Goal: Task Accomplishment & Management: Manage account settings

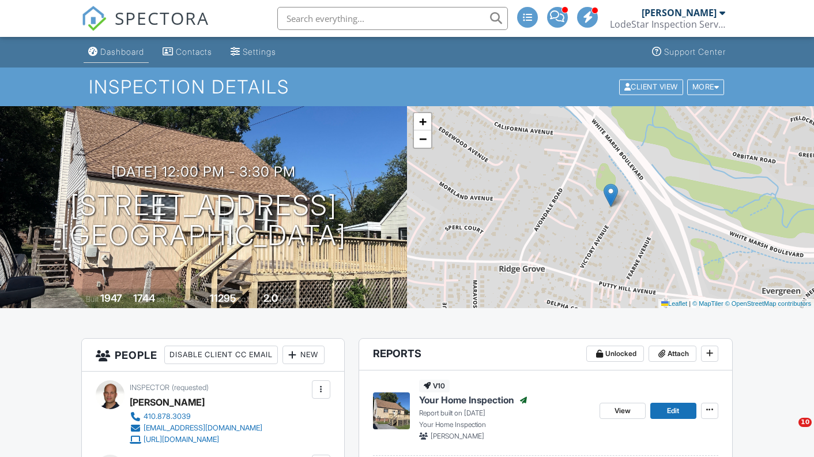
click at [127, 49] on div "Dashboard" at bounding box center [122, 52] width 44 height 10
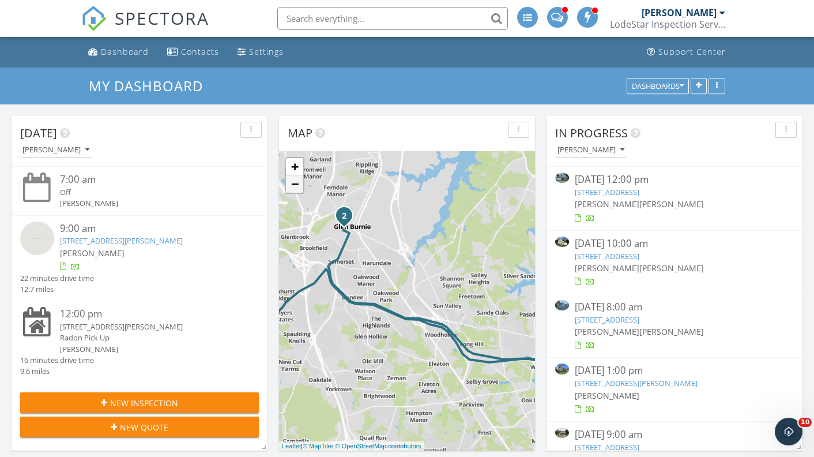
click at [294, 186] on link "−" at bounding box center [294, 183] width 17 height 17
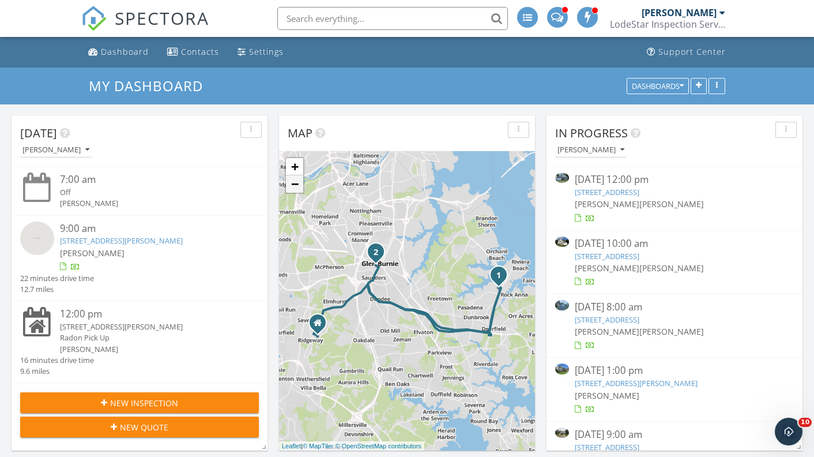
click at [294, 186] on link "−" at bounding box center [294, 183] width 17 height 17
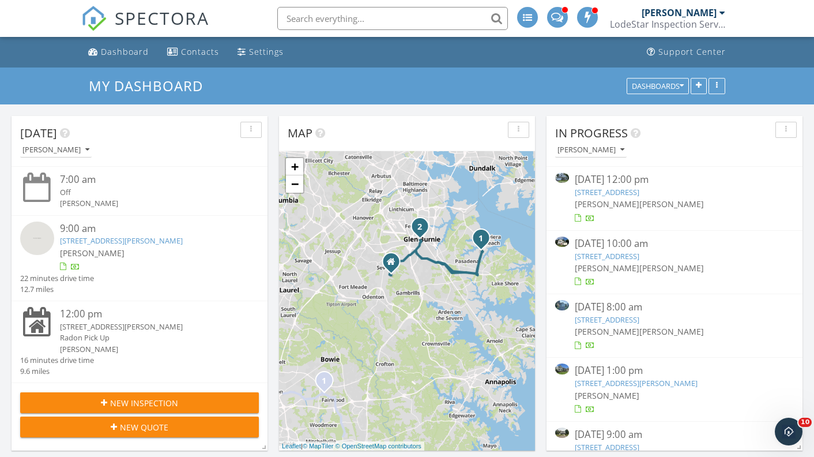
drag, startPoint x: 327, startPoint y: 250, endPoint x: 356, endPoint y: 205, distance: 53.2
click at [356, 205] on div "1 2 1 1 2 + − I 270, Capital Beltway, Church Road North, Croom Road 108.5 km, 1…" at bounding box center [407, 300] width 256 height 299
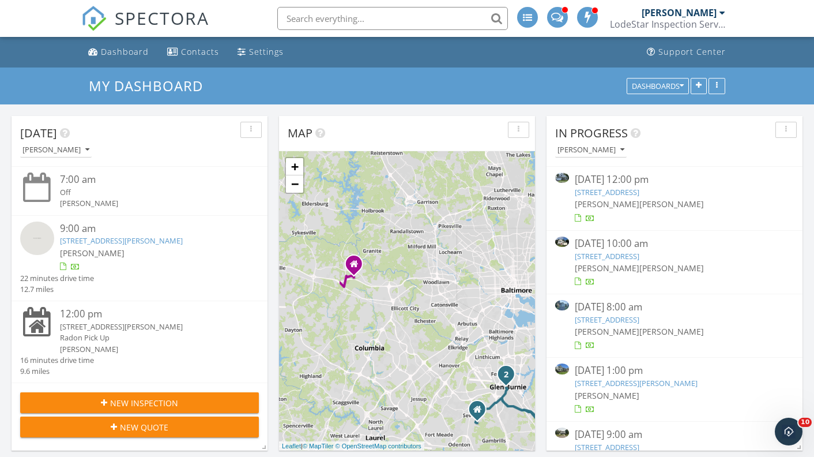
drag, startPoint x: 331, startPoint y: 209, endPoint x: 417, endPoint y: 361, distance: 174.7
click at [417, 361] on div "1 2 1 1 2 + − I 270, Capital Beltway, Church Road North, Croom Road 108.5 km, 1…" at bounding box center [407, 300] width 256 height 299
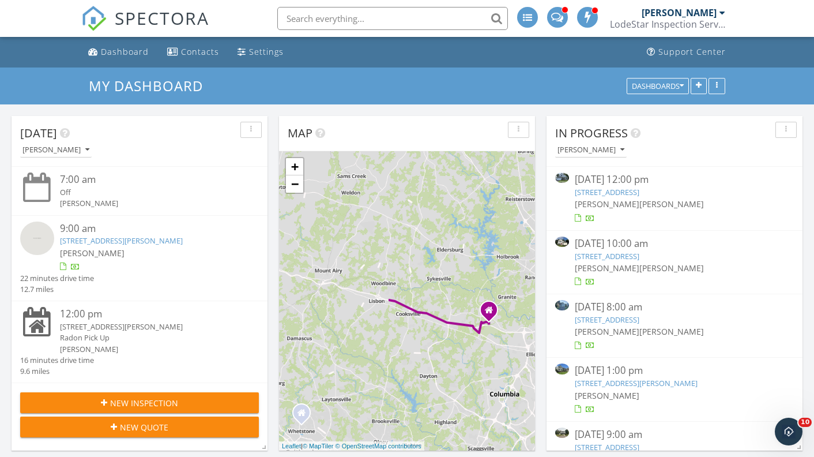
drag, startPoint x: 316, startPoint y: 324, endPoint x: 454, endPoint y: 369, distance: 144.5
click at [454, 369] on div "1 2 1 1 2 + − I 270, Capital Beltway, Church Road North, Croom Road 108.5 km, 1…" at bounding box center [407, 300] width 256 height 299
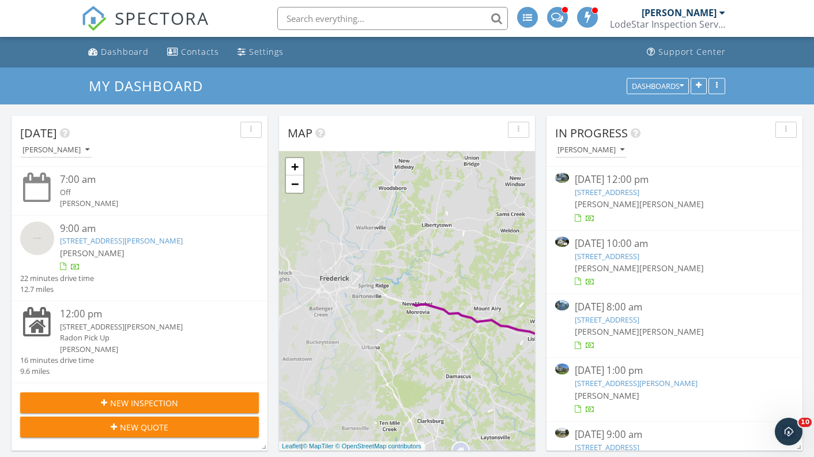
drag, startPoint x: 369, startPoint y: 318, endPoint x: 533, endPoint y: 356, distance: 167.5
click at [533, 356] on div "1 2 1 1 2 + − I 270, Capital Beltway, Church Road North, Croom Road 108.5 km, 1…" at bounding box center [407, 300] width 256 height 299
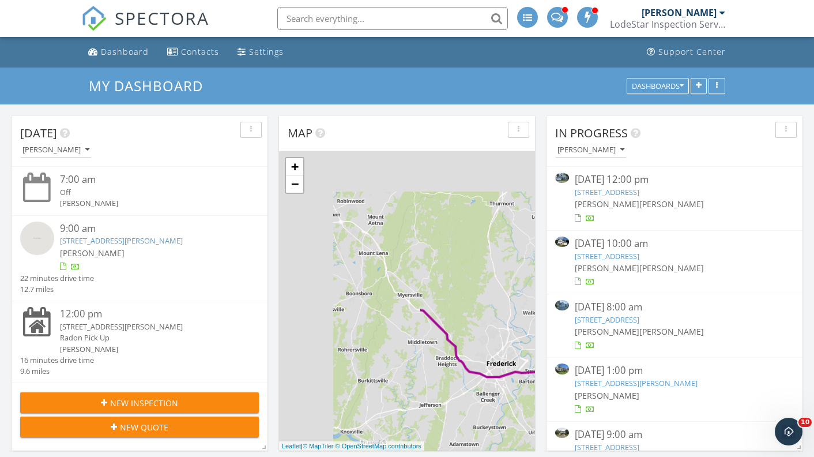
drag, startPoint x: 432, startPoint y: 369, endPoint x: 532, endPoint y: 423, distance: 113.5
click at [532, 423] on div "1 2 1 1 2 + − I 270, Capital Beltway, Church Road North, Croom Road 108.5 km, 1…" at bounding box center [407, 300] width 256 height 299
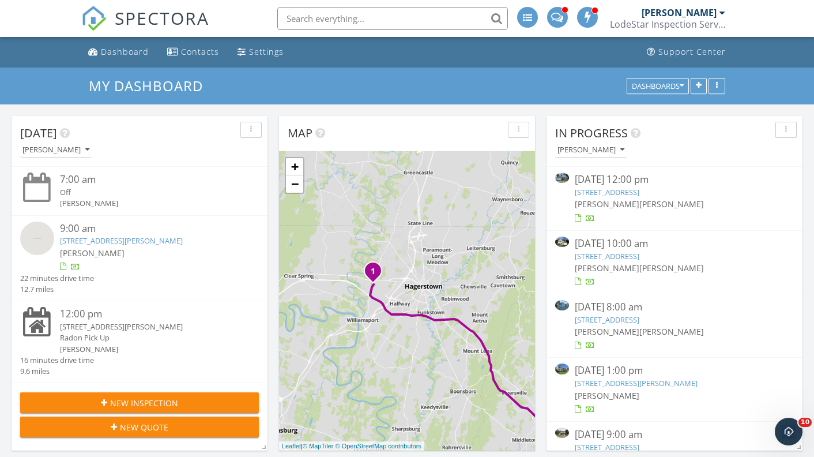
drag, startPoint x: 394, startPoint y: 322, endPoint x: 526, endPoint y: 454, distance: 187.5
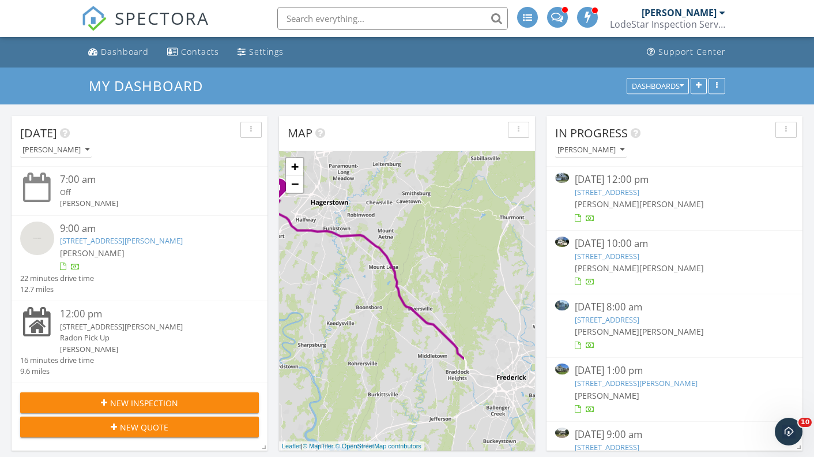
drag, startPoint x: 481, startPoint y: 405, endPoint x: 382, endPoint y: 321, distance: 130.0
click at [382, 321] on div "1 2 1 1 2 + − I 270, Capital Beltway, Church Road North, Croom Road 108.5 km, 1…" at bounding box center [407, 300] width 256 height 299
drag, startPoint x: 485, startPoint y: 391, endPoint x: 473, endPoint y: 327, distance: 65.7
click at [313, 305] on div "1 2 1 1 2 + − I 270, Capital Beltway, Church Road North, Croom Road 108.5 km, 1…" at bounding box center [407, 300] width 256 height 299
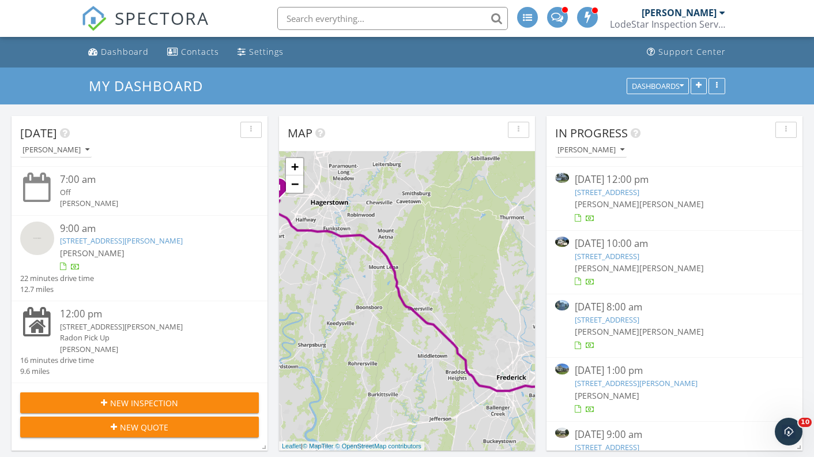
drag, startPoint x: 474, startPoint y: 329, endPoint x: 436, endPoint y: 286, distance: 56.7
click at [344, 277] on div "1 2 1 1 2 + − I 270, Capital Beltway, Church Road North, Croom Road 108.5 km, 1…" at bounding box center [407, 300] width 256 height 299
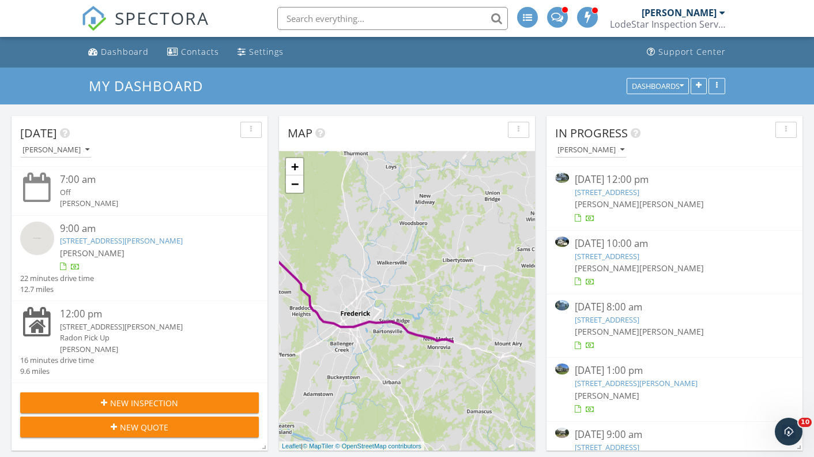
drag, startPoint x: 436, startPoint y: 286, endPoint x: 430, endPoint y: 265, distance: 22.6
click at [321, 242] on div "1 2 1 1 2 + − I 270, Capital Beltway, Church Road North, Croom Road 108.5 km, 1…" at bounding box center [407, 300] width 256 height 299
drag, startPoint x: 430, startPoint y: 265, endPoint x: 440, endPoint y: 269, distance: 11.4
click at [316, 222] on div "1 2 1 1 2 + − I 270, Capital Beltway, Church Road North, Croom Road 108.5 km, 1…" at bounding box center [407, 300] width 256 height 299
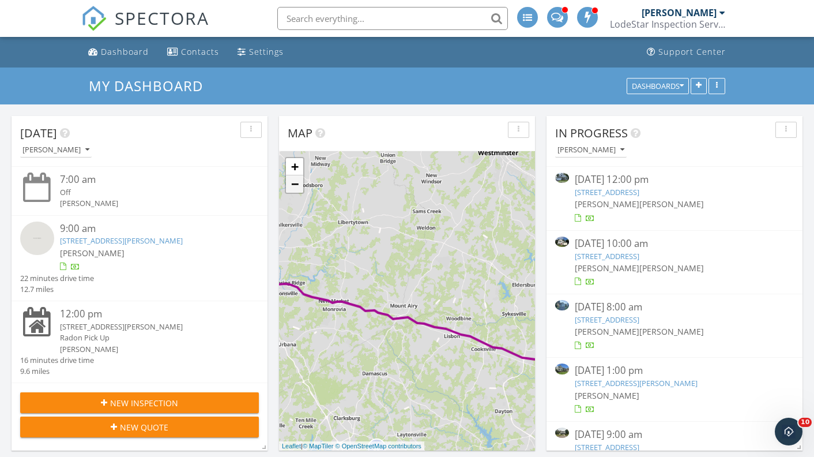
click at [291, 186] on link "−" at bounding box center [294, 183] width 17 height 17
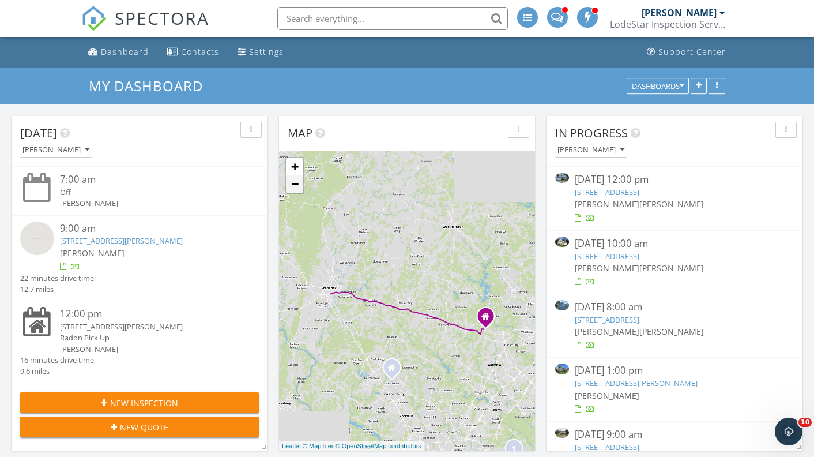
click at [291, 186] on link "−" at bounding box center [294, 183] width 17 height 17
drag, startPoint x: 420, startPoint y: 367, endPoint x: 356, endPoint y: 260, distance: 124.9
click at [358, 260] on div "1 2 1 1 2 + − I 270, Capital Beltway, Church Road North, Croom Road 108.5 km, 1…" at bounding box center [407, 300] width 256 height 299
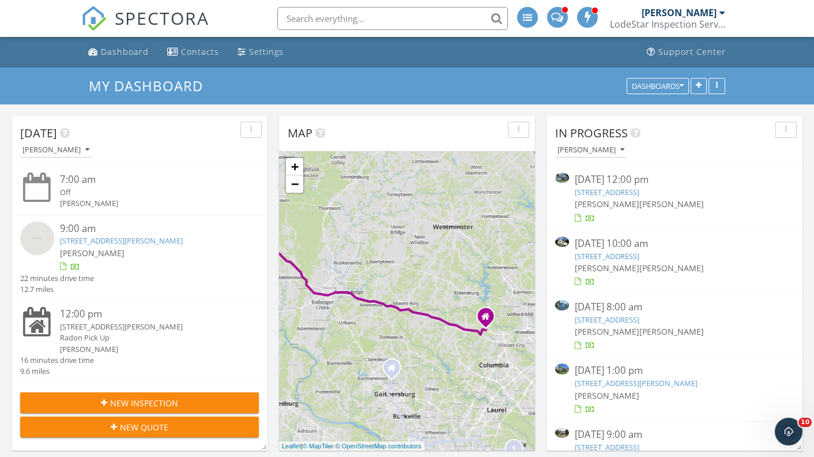
click at [183, 243] on link "[STREET_ADDRESS][PERSON_NAME]" at bounding box center [121, 240] width 123 height 10
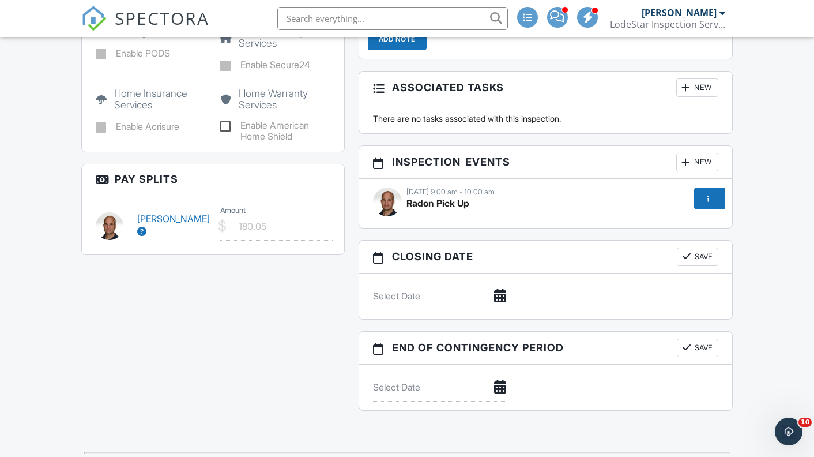
scroll to position [1337, 0]
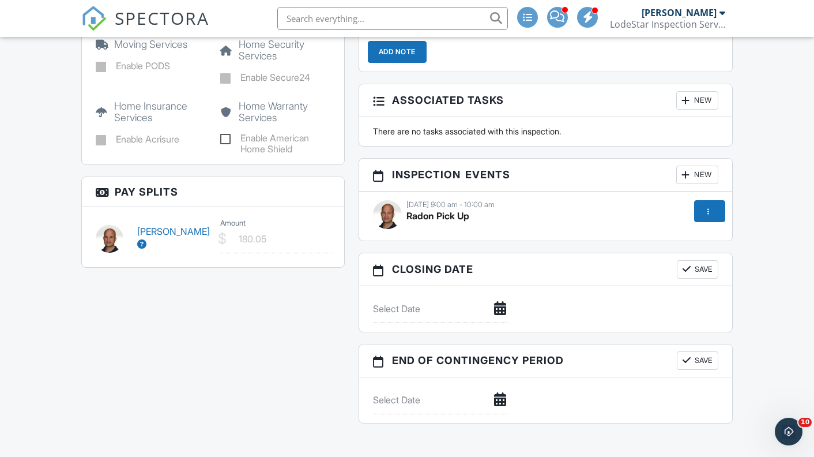
click at [153, 242] on link "[PERSON_NAME]" at bounding box center [173, 237] width 73 height 24
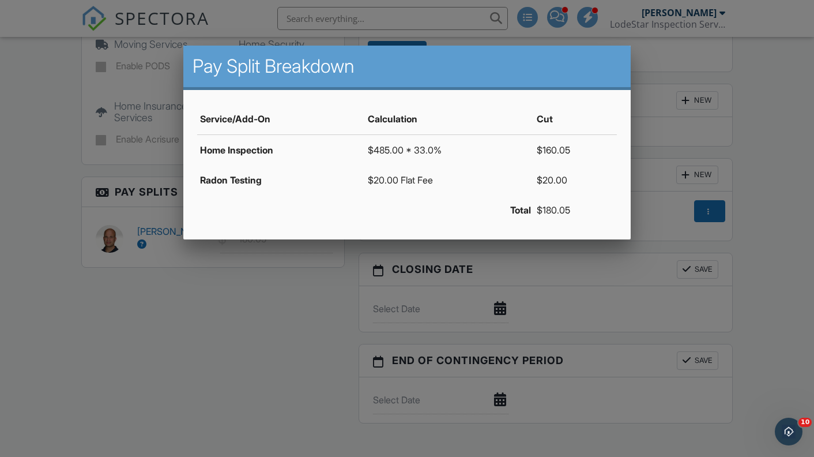
click at [42, 222] on div at bounding box center [407, 227] width 814 height 571
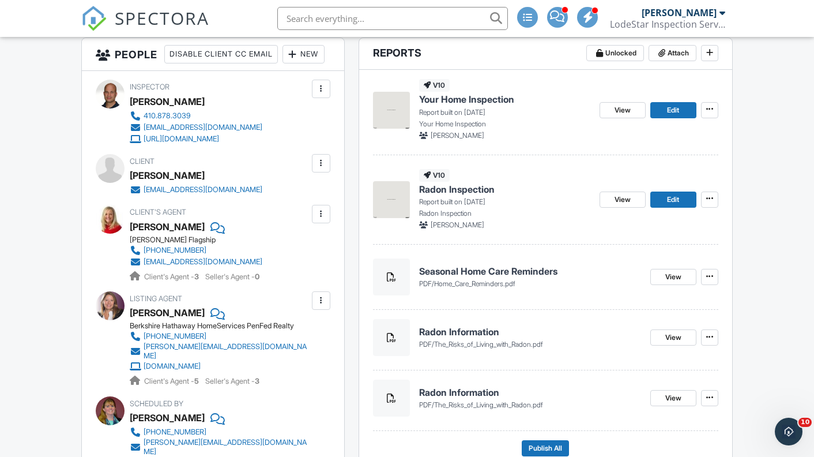
scroll to position [301, 0]
click at [393, 110] on img at bounding box center [391, 109] width 37 height 37
